Goal: Find specific page/section: Find specific page/section

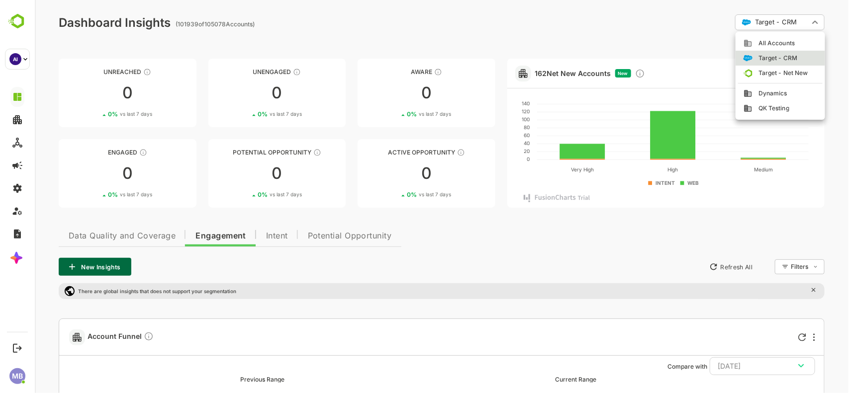
click at [778, 36] on li "All Accounts" at bounding box center [780, 43] width 90 height 15
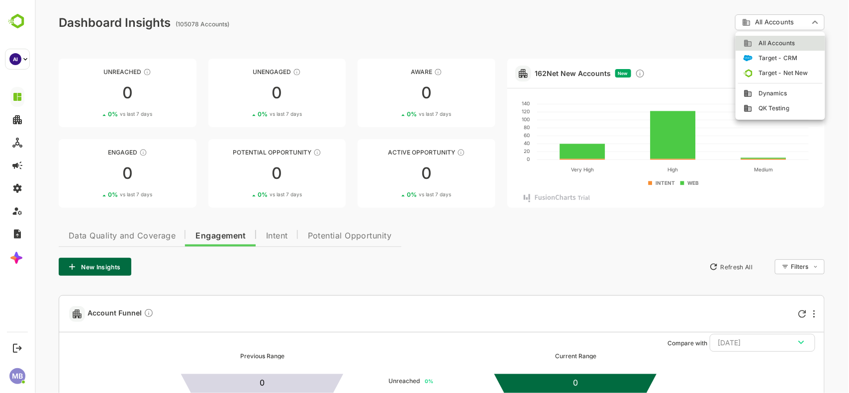
click at [768, 92] on span "Dynamics" at bounding box center [769, 93] width 35 height 9
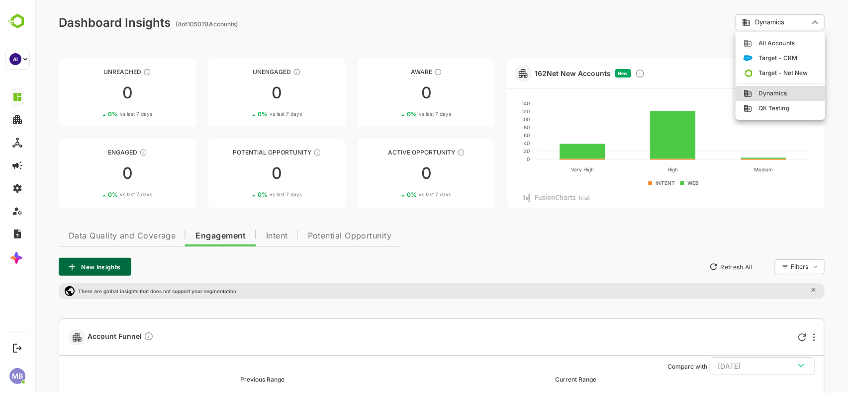
click at [768, 108] on span "QK Testing" at bounding box center [770, 108] width 37 height 9
click at [774, 73] on span "Target - Net New" at bounding box center [780, 73] width 56 height 9
type input "**********"
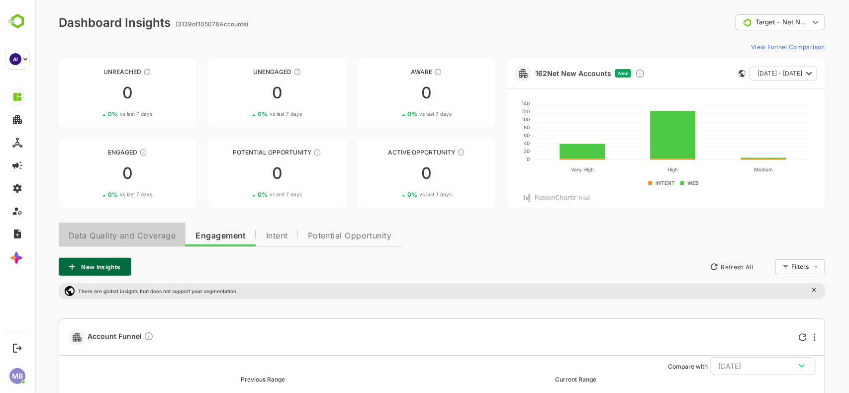
click at [139, 235] on span "Data Quality and Coverage" at bounding box center [121, 236] width 107 height 8
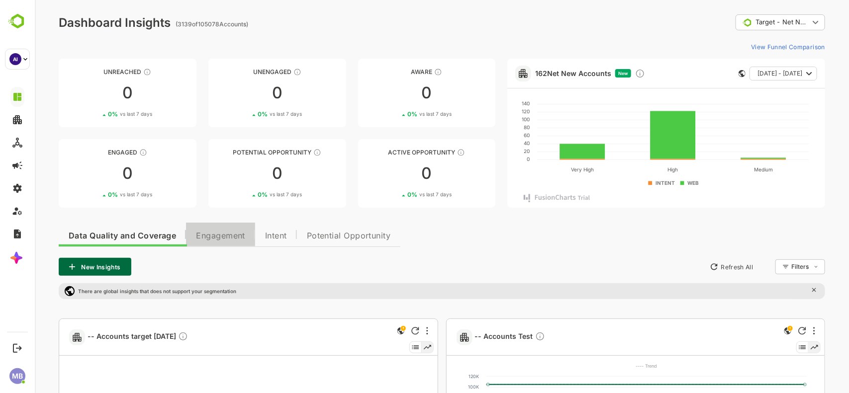
click at [217, 230] on button "Engagement" at bounding box center [219, 235] width 69 height 24
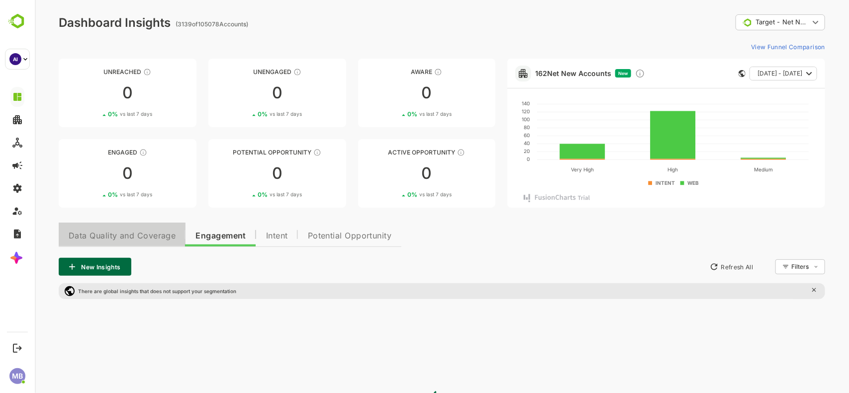
click at [129, 232] on span "Data Quality and Coverage" at bounding box center [121, 236] width 107 height 8
click at [137, 109] on link "Unreached 0 0 % vs last 7 days" at bounding box center [127, 93] width 138 height 69
